Goal: Transaction & Acquisition: Book appointment/travel/reservation

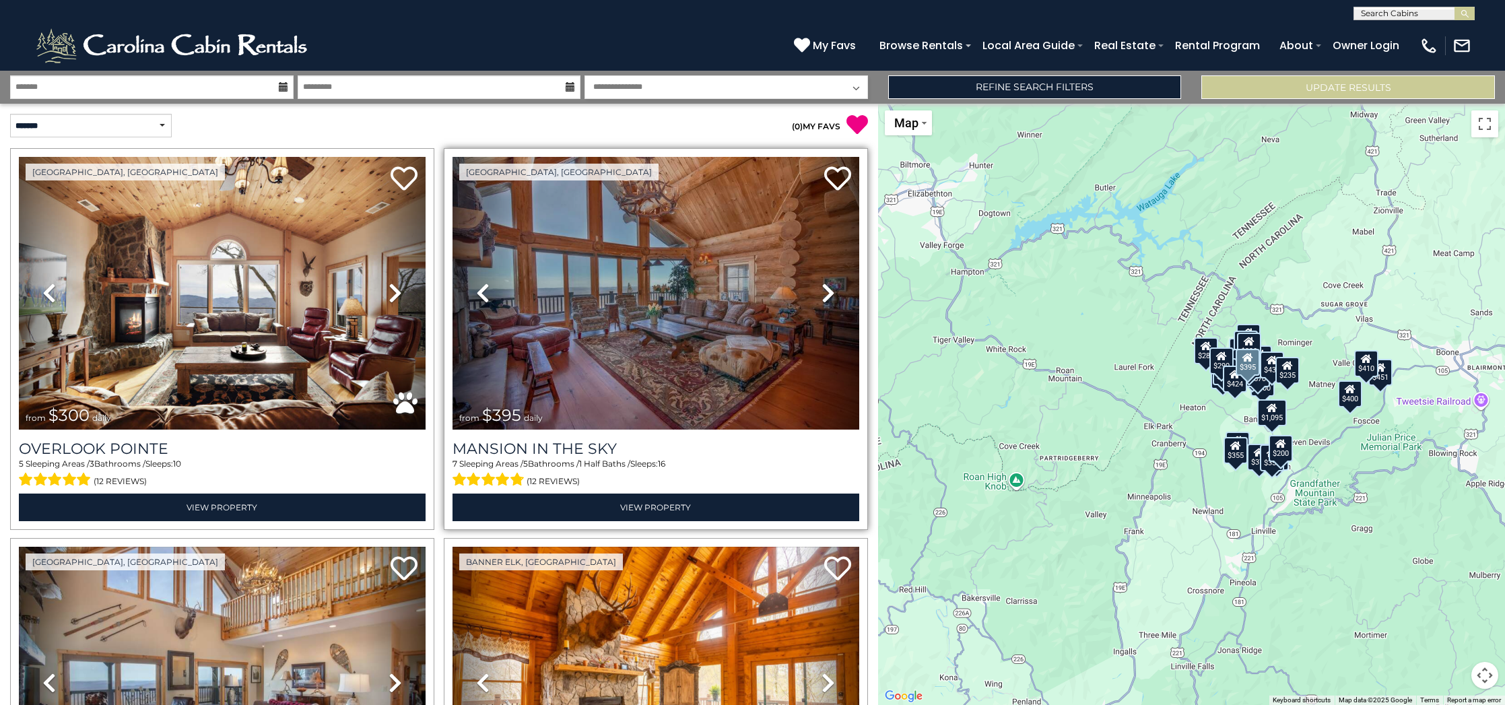
click at [627, 288] on img at bounding box center [655, 293] width 407 height 273
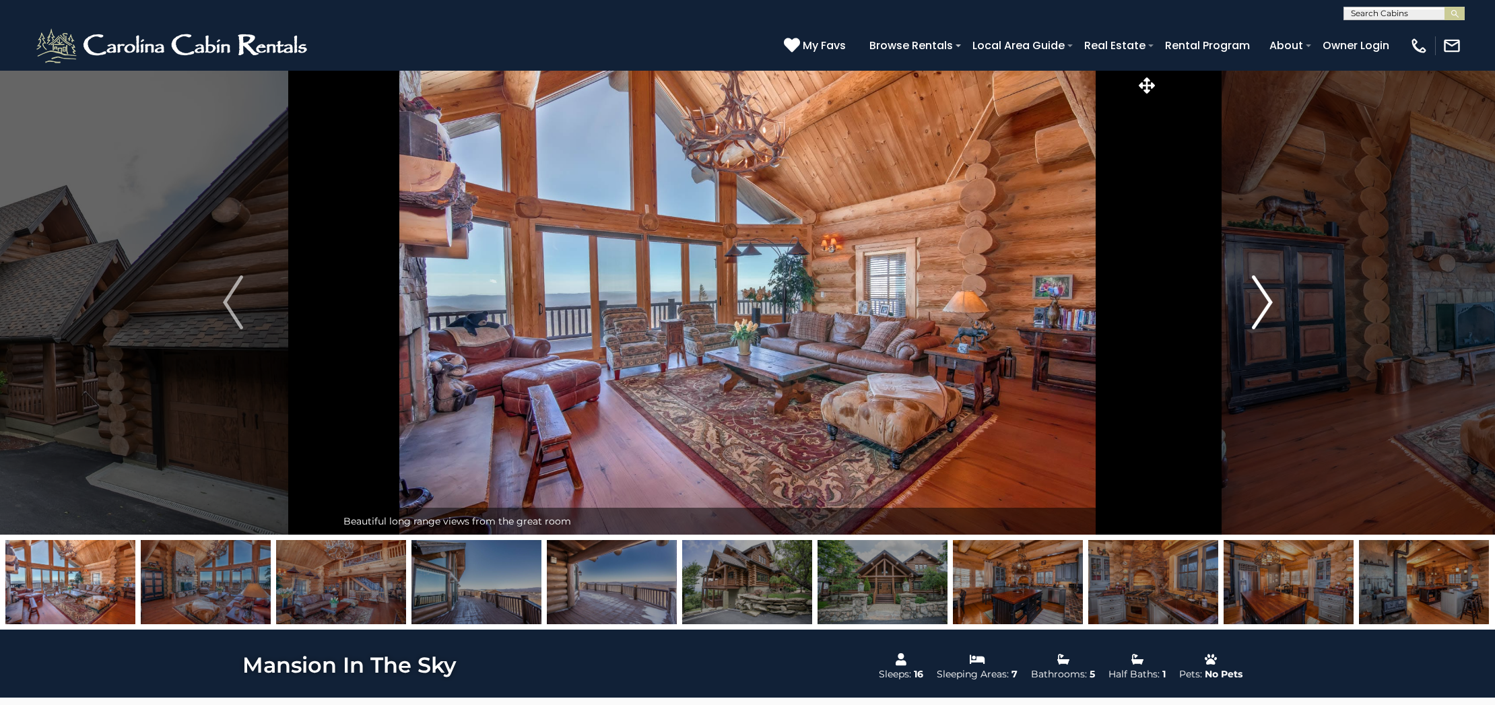
click at [1267, 300] on img "Next" at bounding box center [1262, 302] width 20 height 54
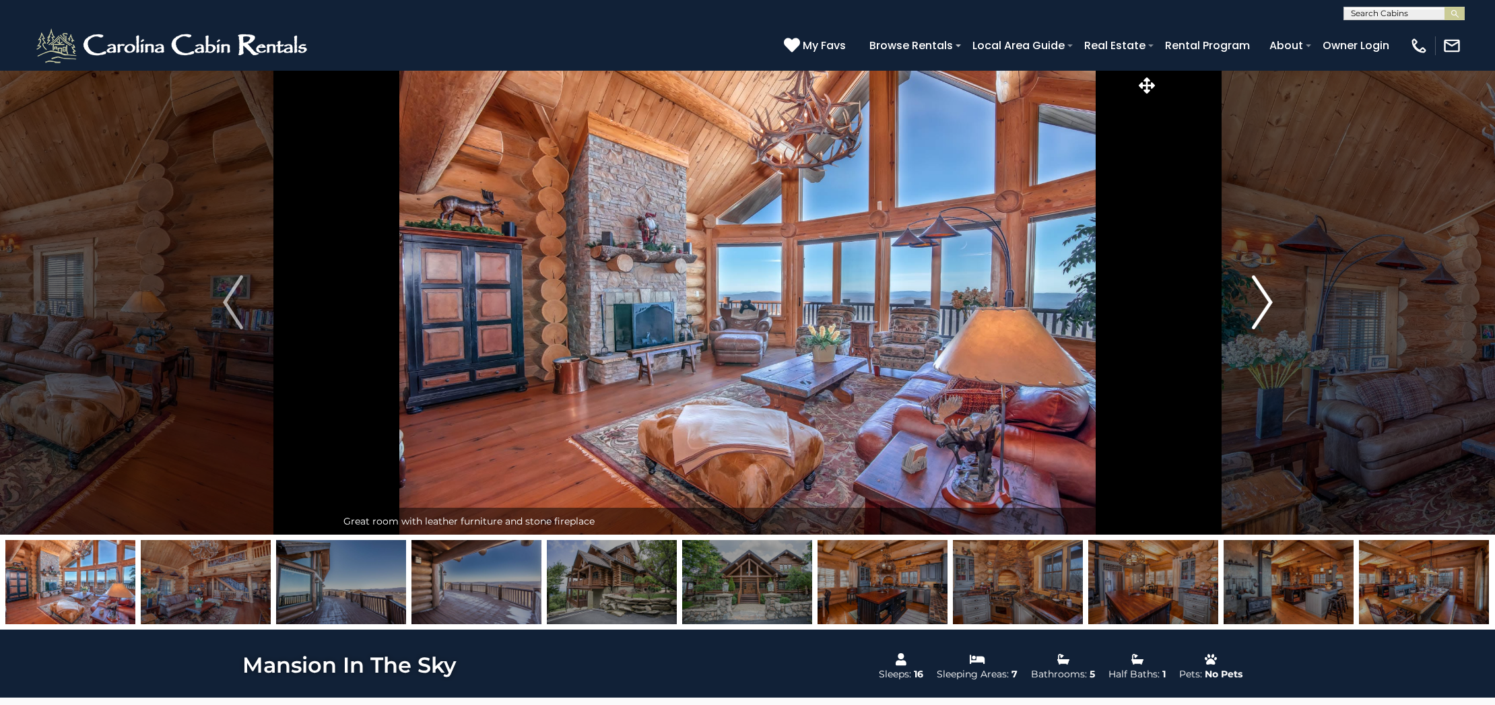
click at [1264, 304] on img "Next" at bounding box center [1262, 302] width 20 height 54
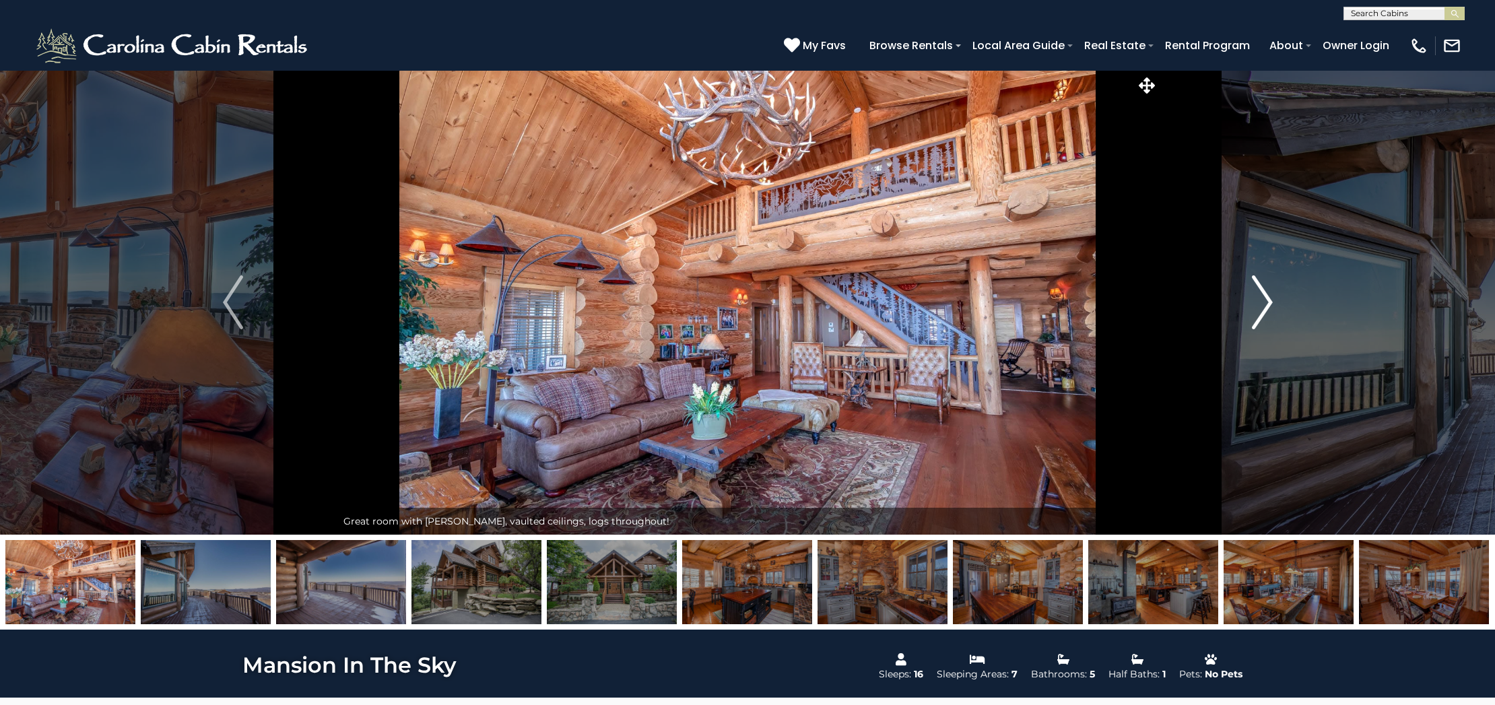
click at [1263, 304] on img "Next" at bounding box center [1262, 302] width 20 height 54
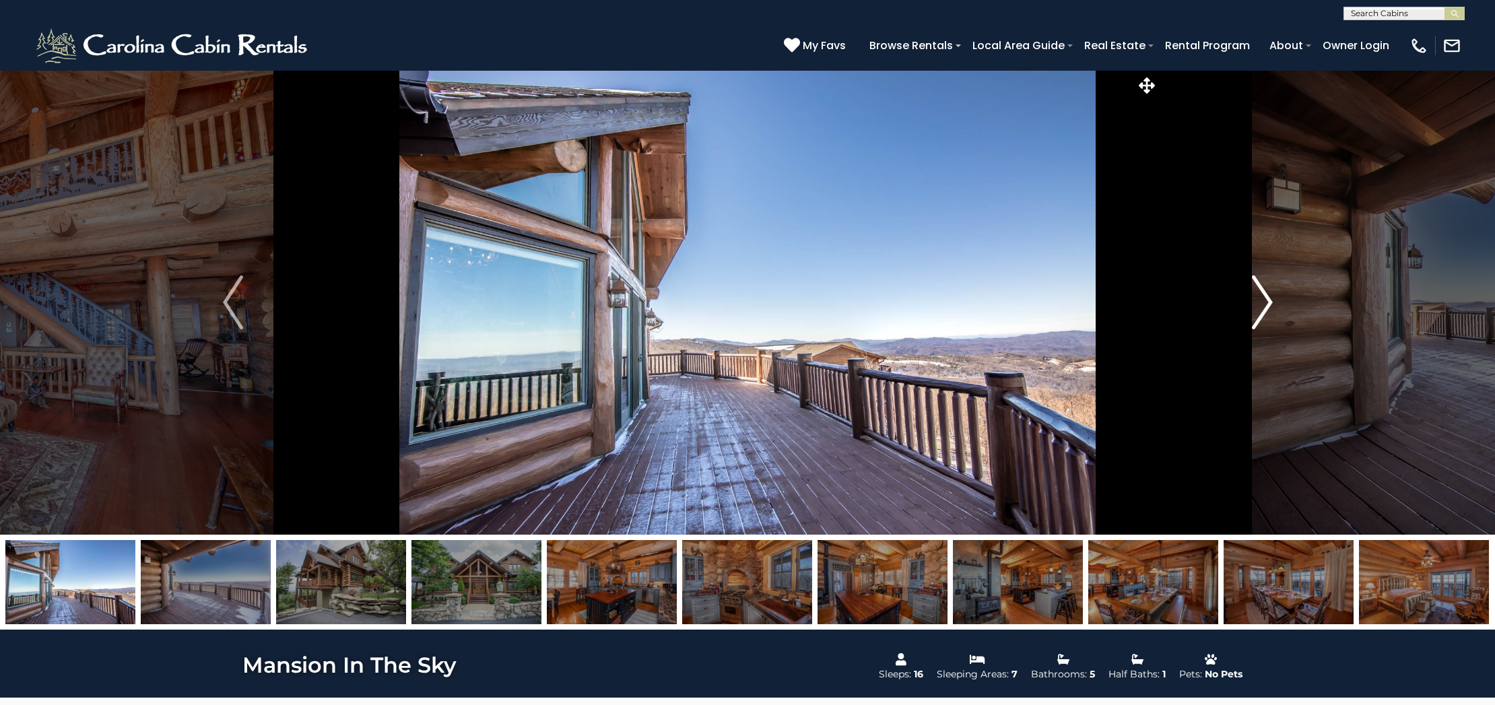
click at [1263, 304] on img "Next" at bounding box center [1262, 302] width 20 height 54
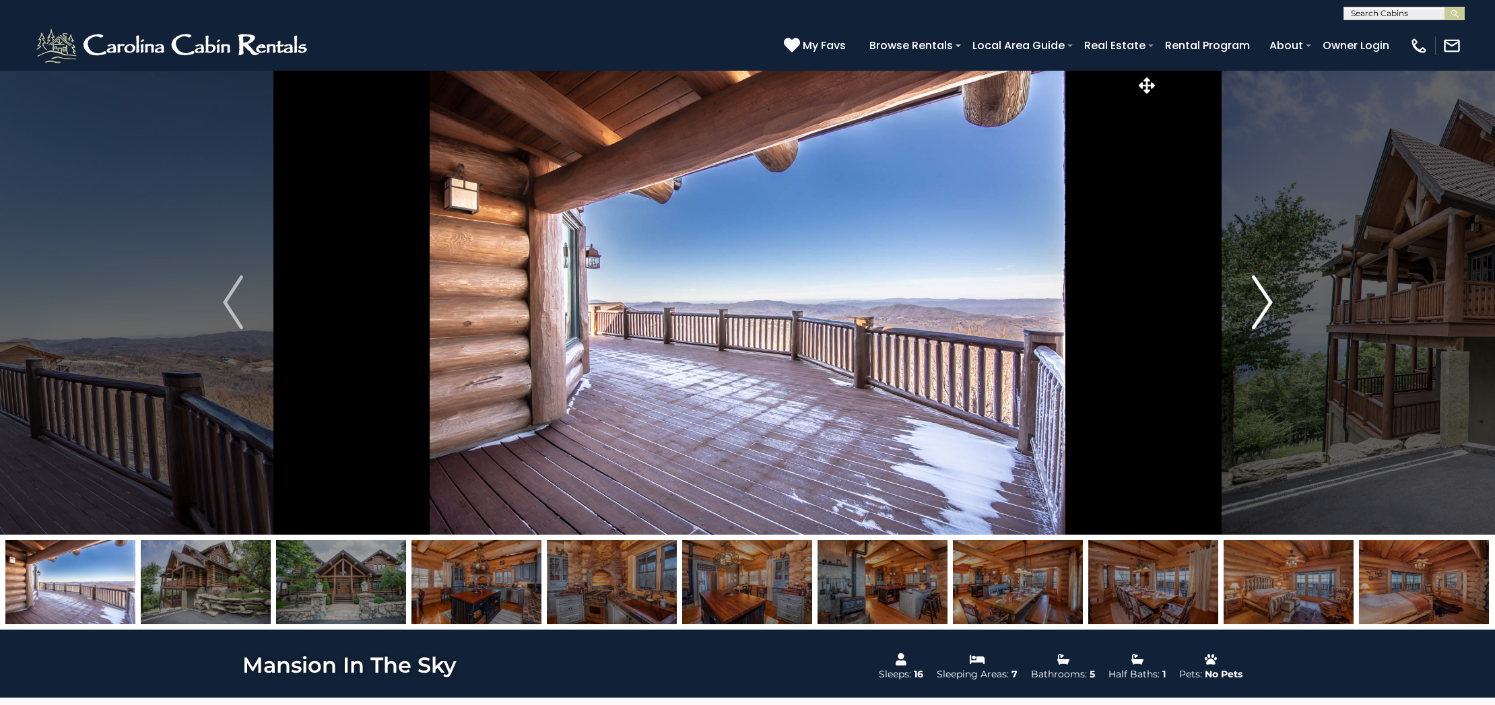
click at [1263, 304] on img "Next" at bounding box center [1262, 302] width 20 height 54
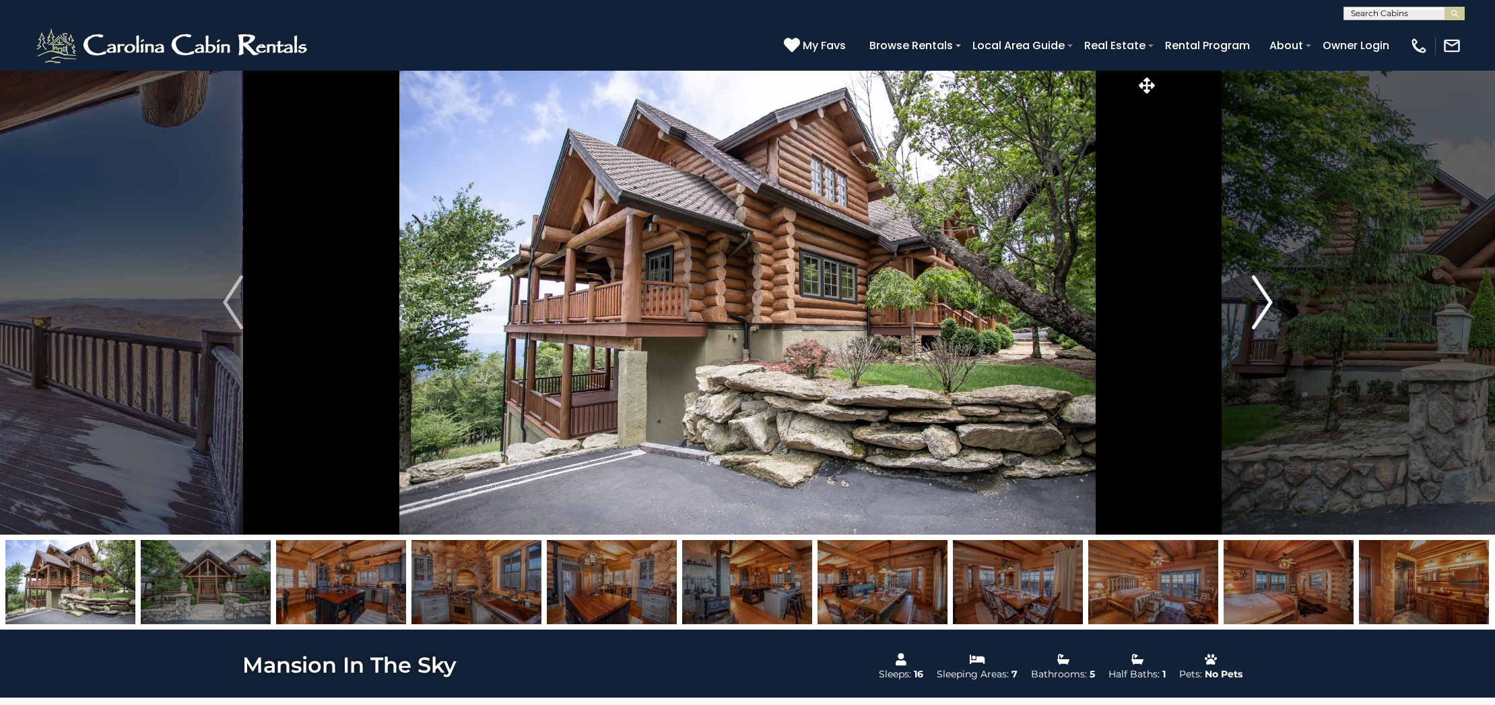
click at [1263, 304] on img "Next" at bounding box center [1262, 302] width 20 height 54
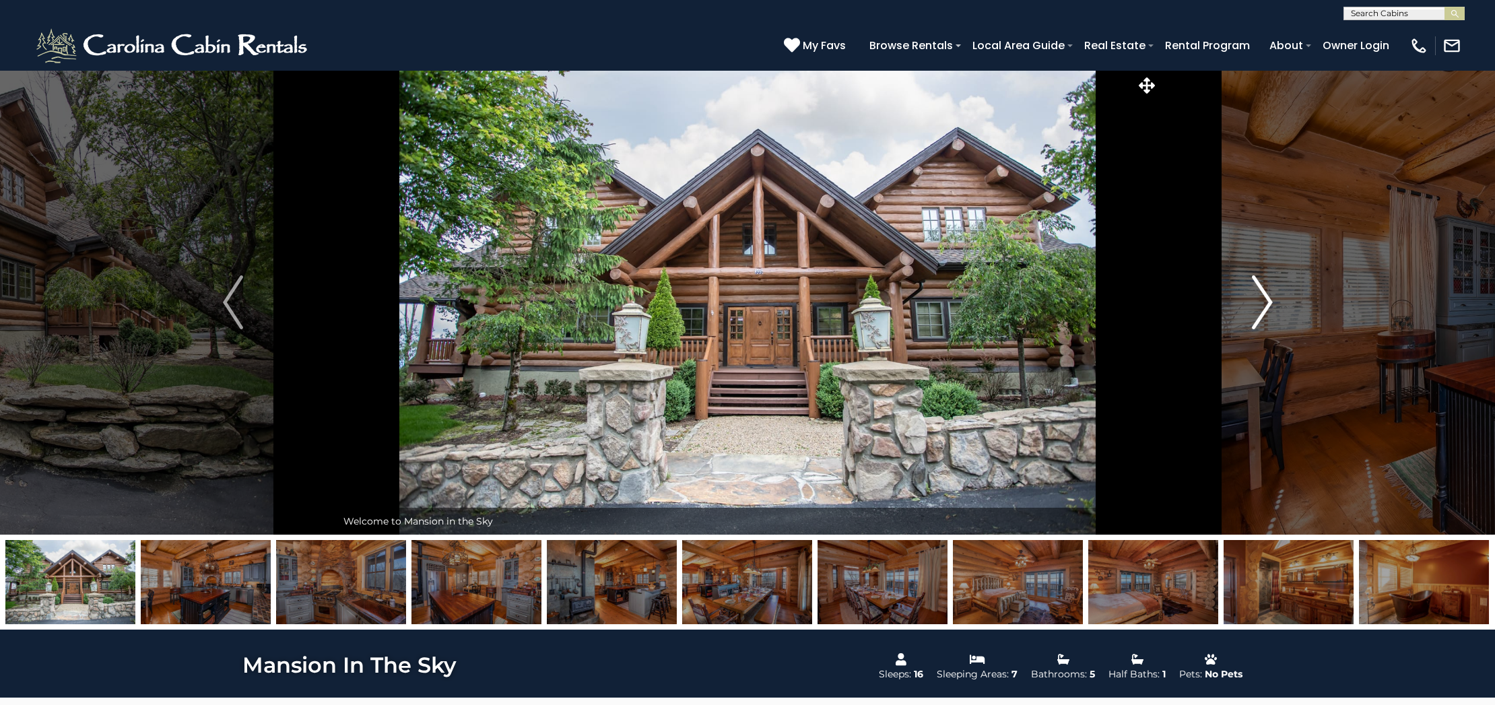
click at [1263, 304] on img "Next" at bounding box center [1262, 302] width 20 height 54
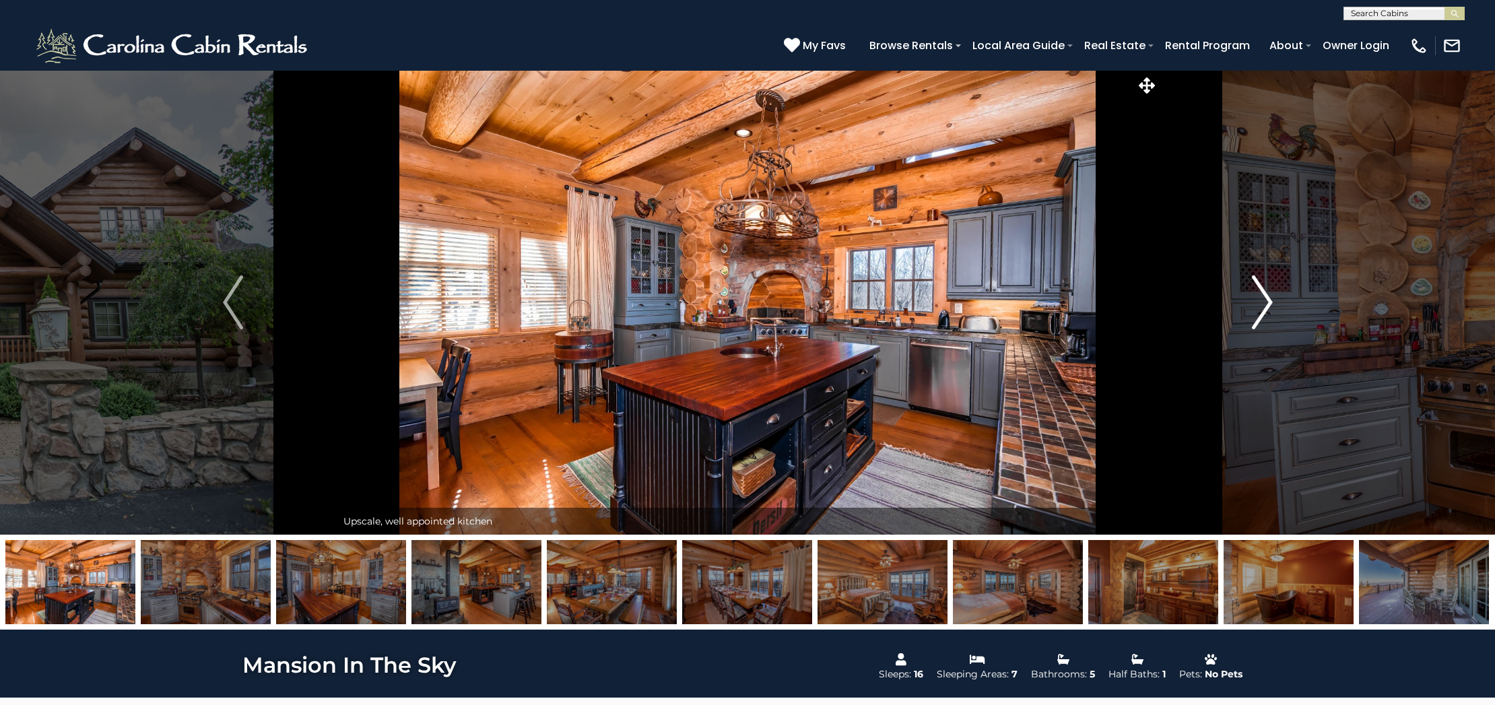
click at [1263, 304] on img "Next" at bounding box center [1262, 302] width 20 height 54
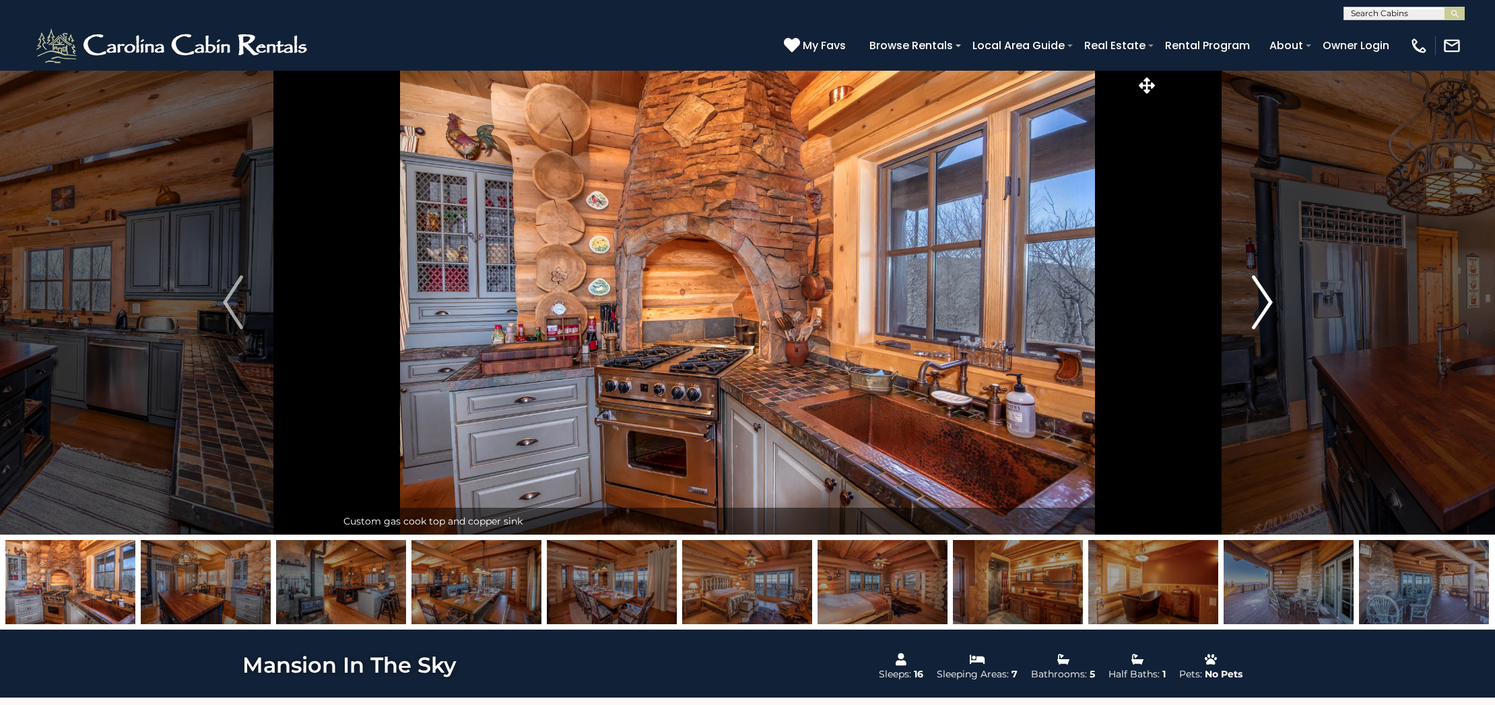
click at [1263, 304] on img "Next" at bounding box center [1262, 302] width 20 height 54
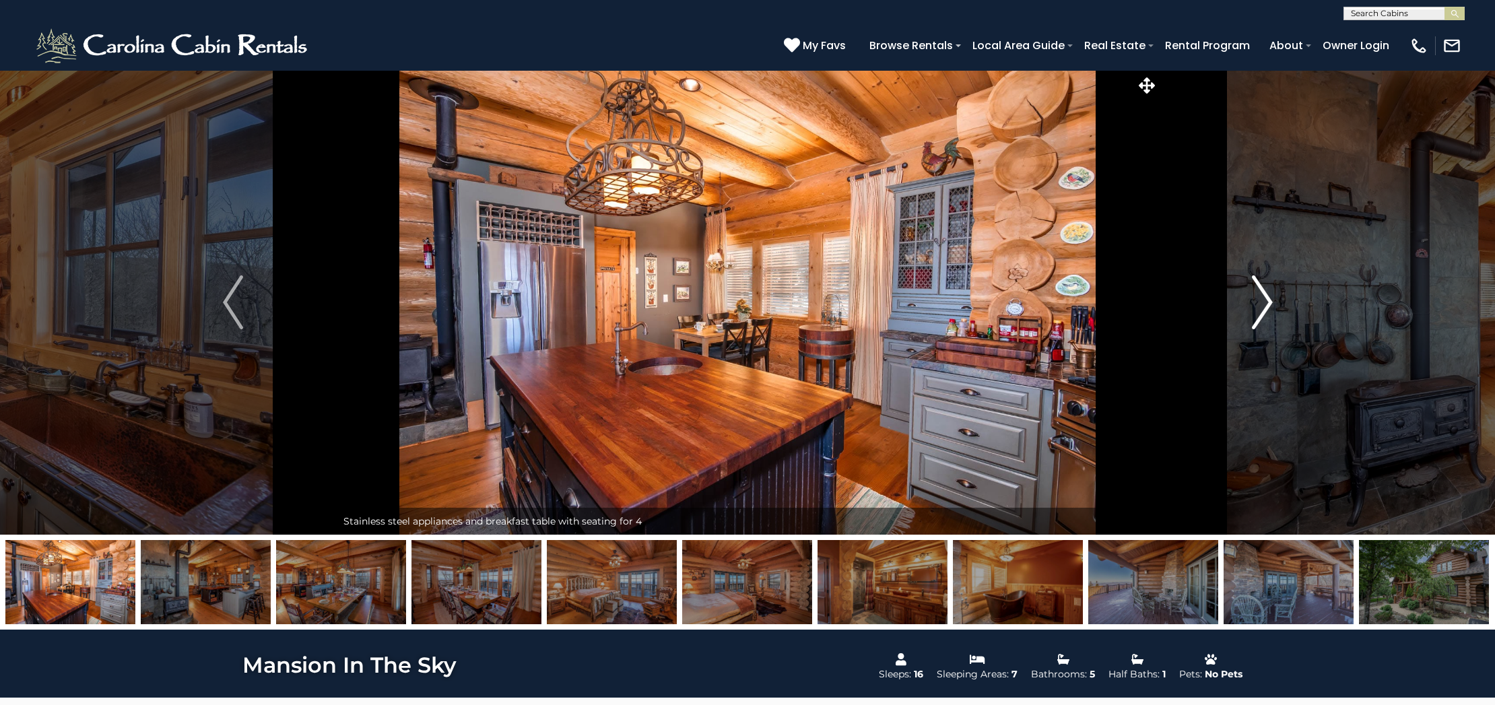
click at [1263, 304] on img "Next" at bounding box center [1262, 302] width 20 height 54
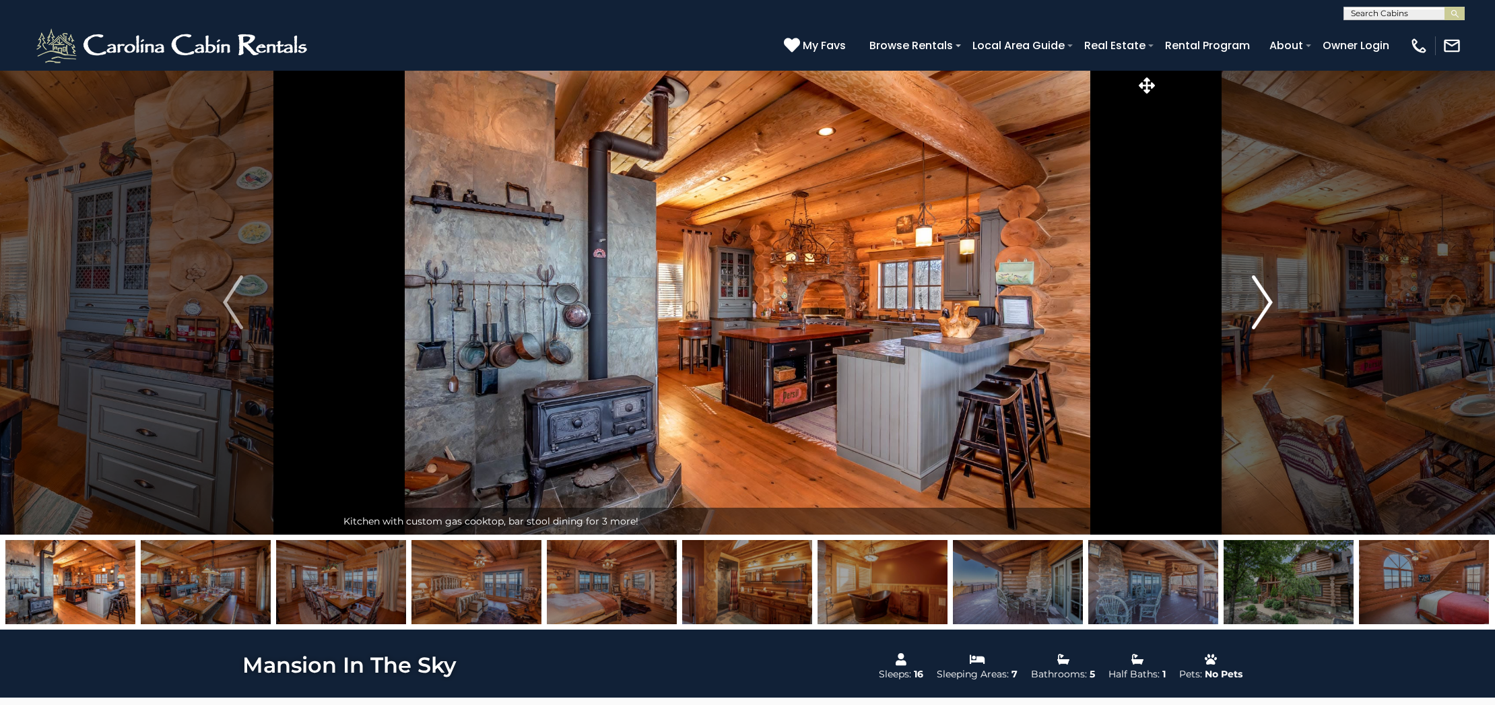
click at [1263, 304] on img "Next" at bounding box center [1262, 302] width 20 height 54
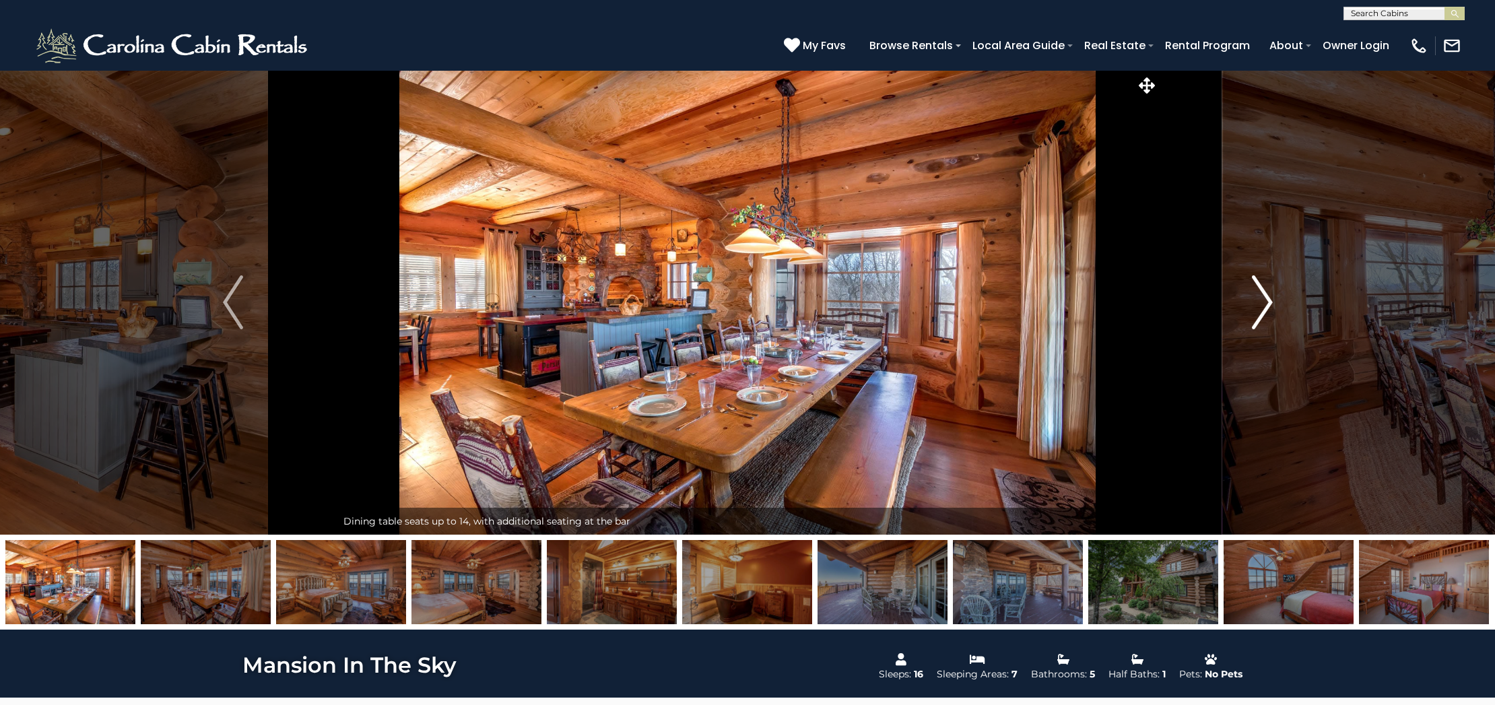
click at [1263, 304] on img "Next" at bounding box center [1262, 302] width 20 height 54
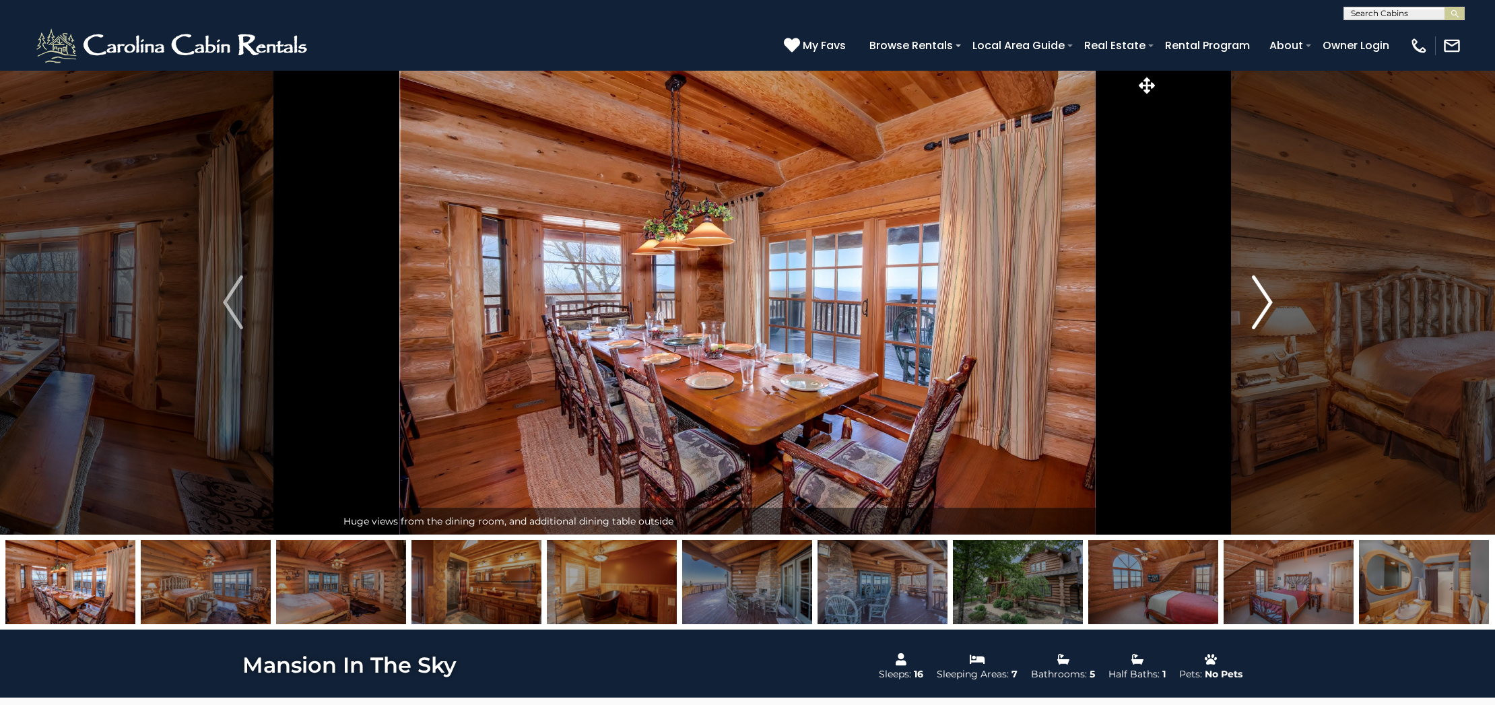
click at [1263, 304] on img "Next" at bounding box center [1262, 302] width 20 height 54
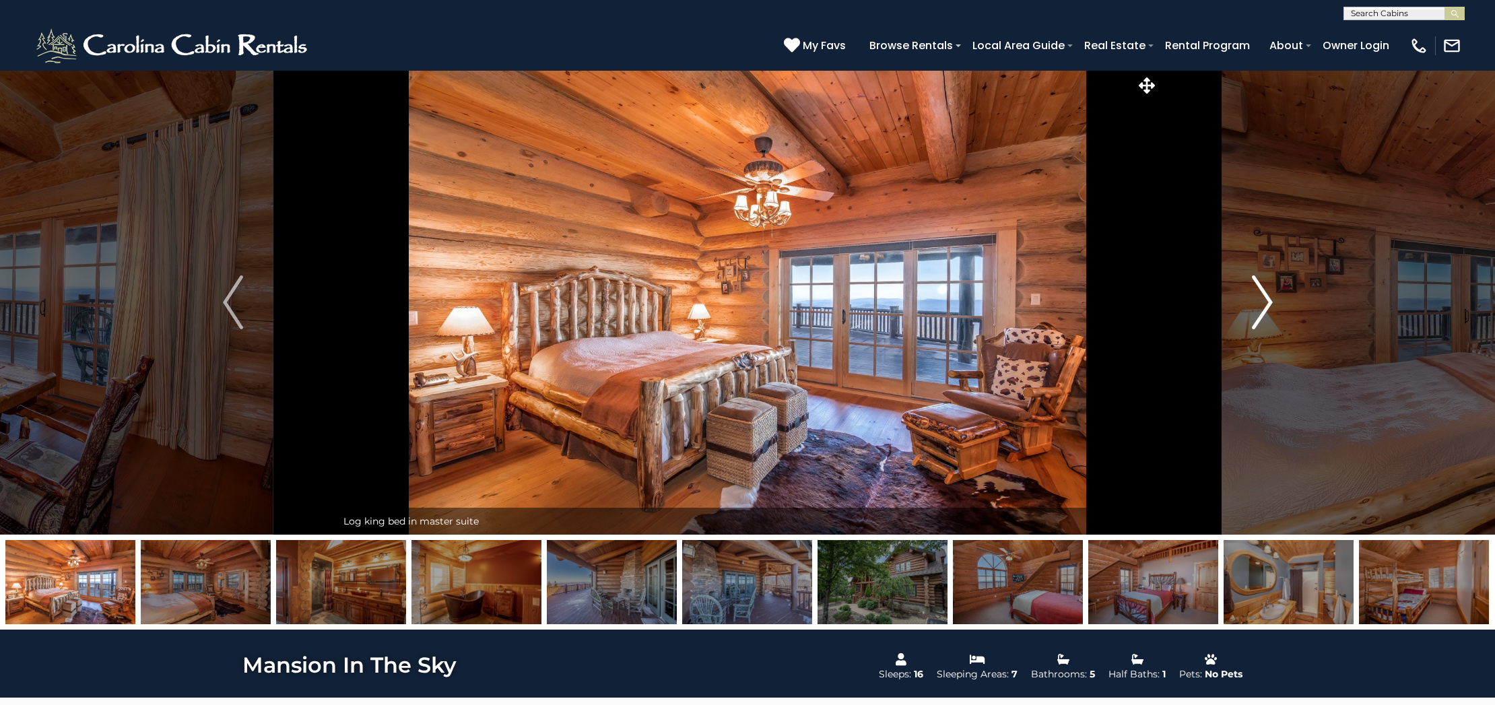
click at [1263, 304] on img "Next" at bounding box center [1262, 302] width 20 height 54
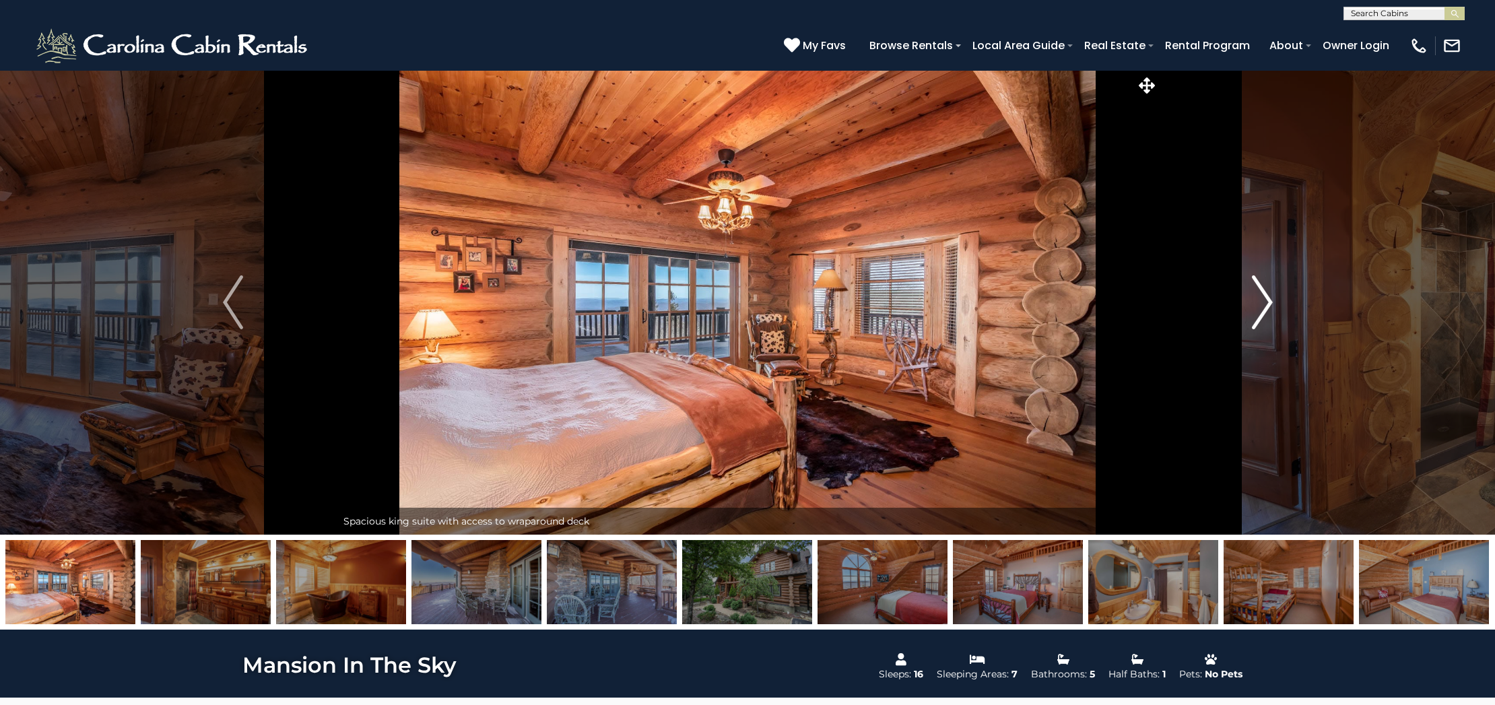
click at [1263, 304] on img "Next" at bounding box center [1262, 302] width 20 height 54
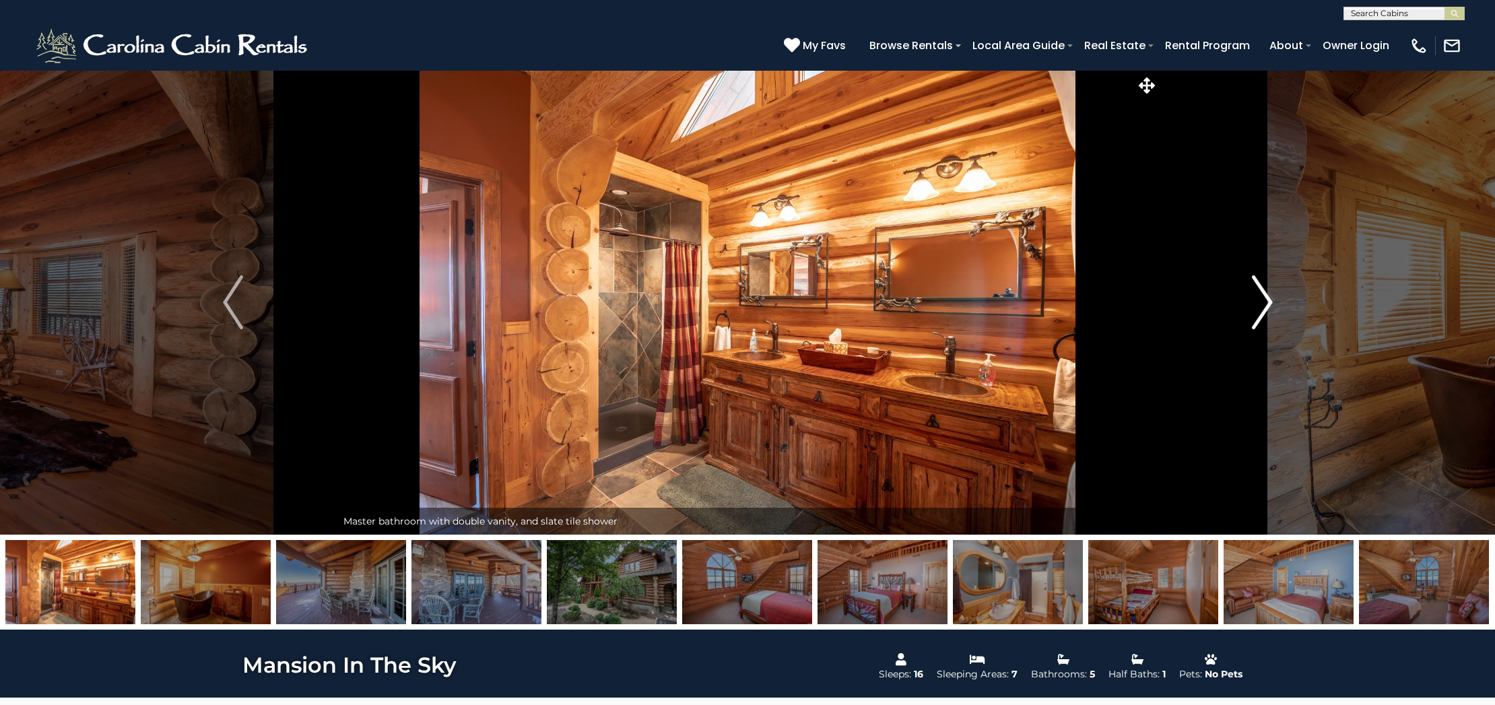
click at [1263, 304] on img "Next" at bounding box center [1262, 302] width 20 height 54
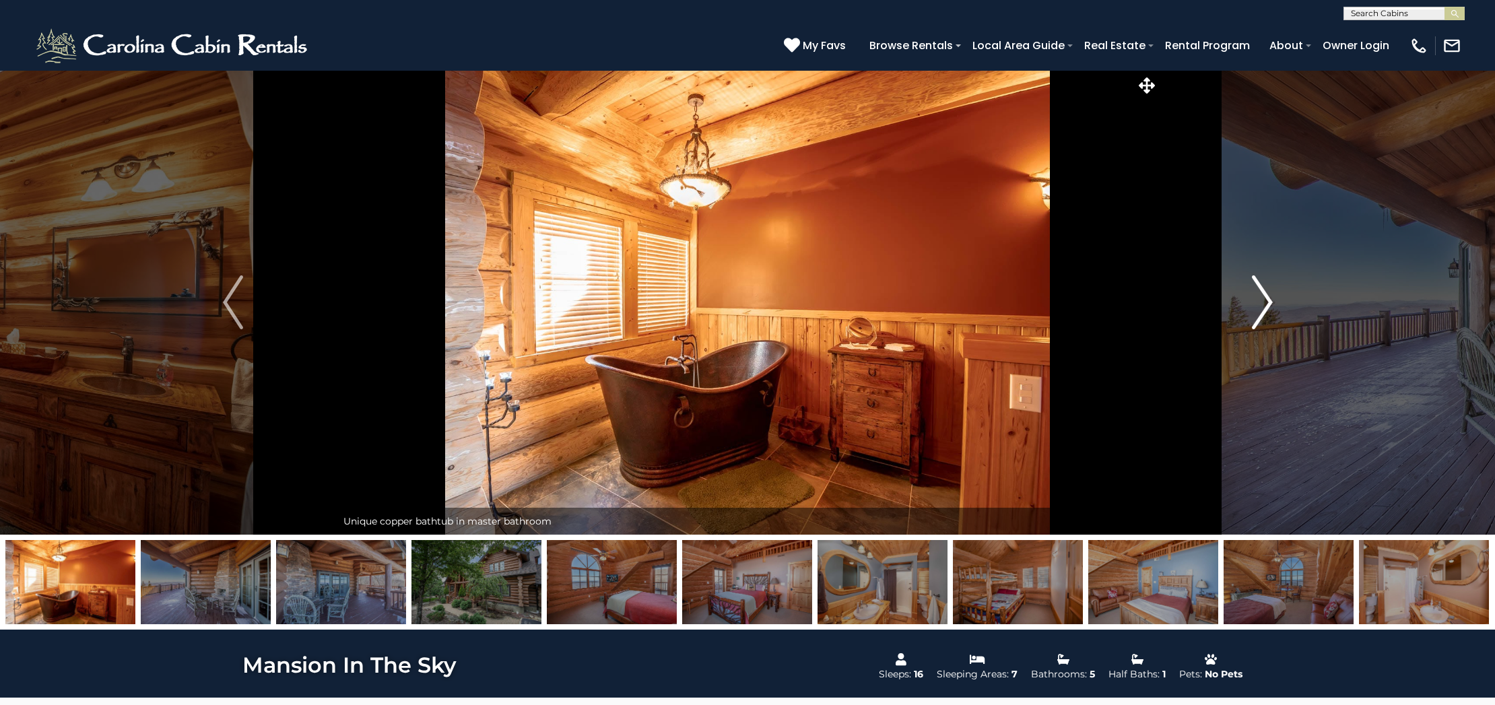
click at [1263, 304] on img "Next" at bounding box center [1262, 302] width 20 height 54
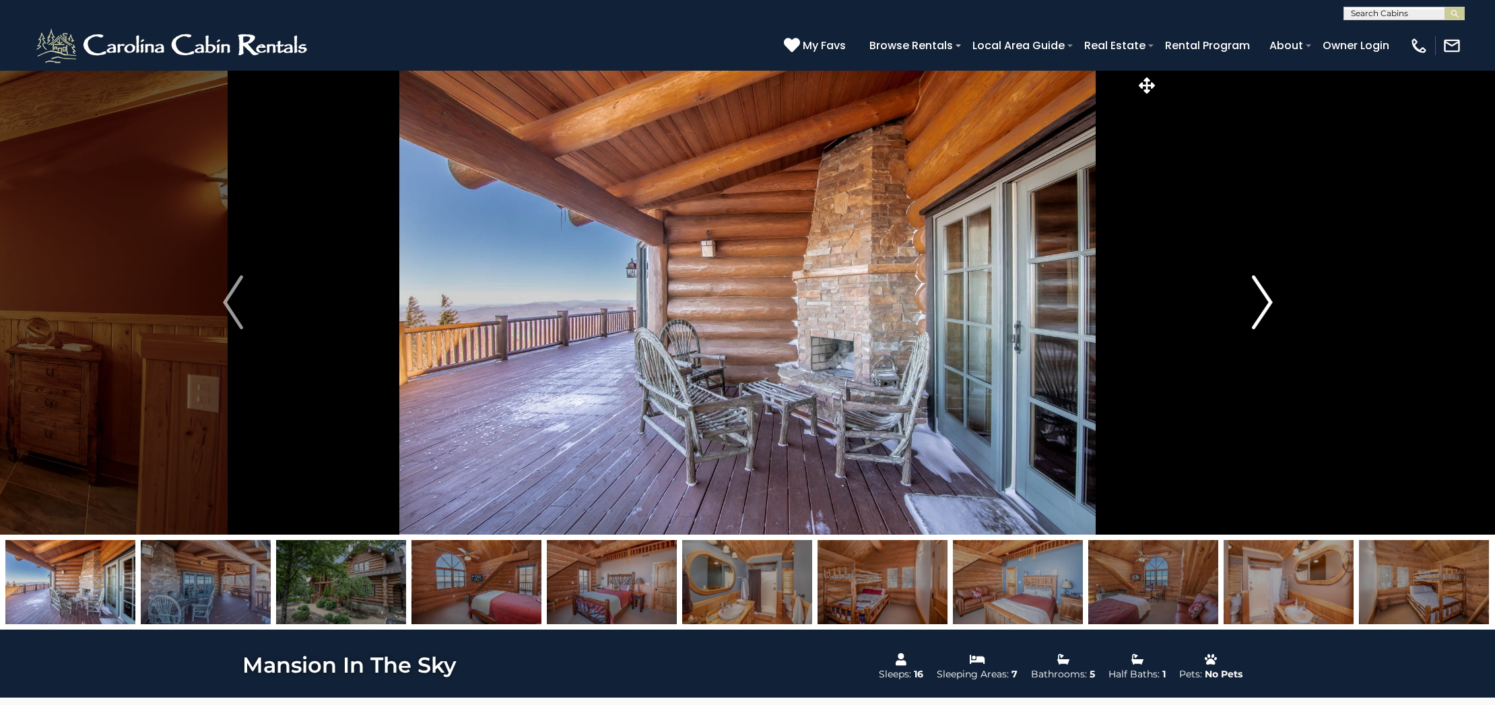
click at [1263, 304] on img "Next" at bounding box center [1262, 302] width 20 height 54
